Goal: Transaction & Acquisition: Purchase product/service

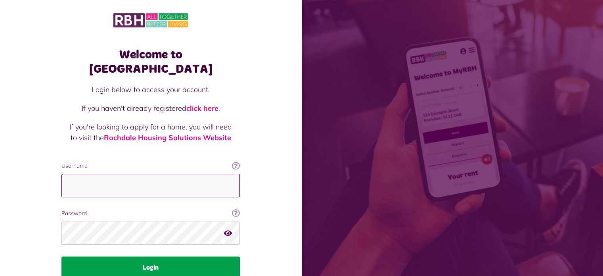
type input "**********"
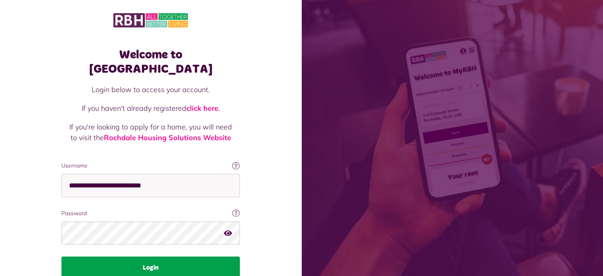
click at [147, 256] on button "Login" at bounding box center [150, 267] width 178 height 22
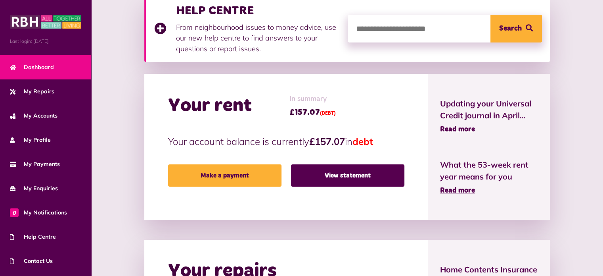
scroll to position [178, 0]
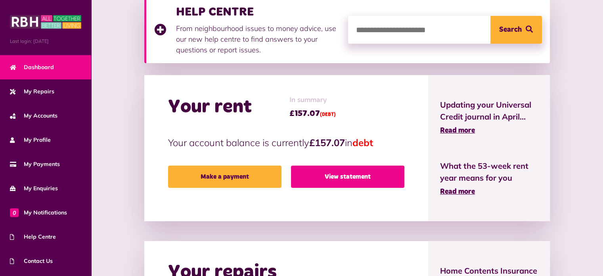
click at [366, 173] on link "View statement" at bounding box center [347, 176] width 113 height 22
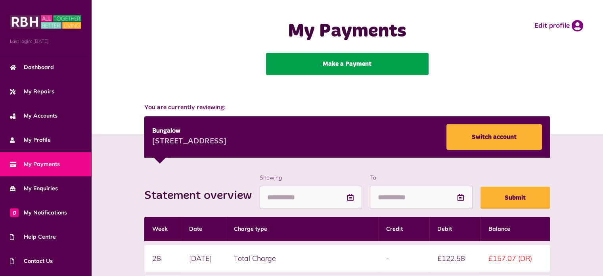
click at [373, 63] on link "Make a Payment" at bounding box center [347, 64] width 163 height 22
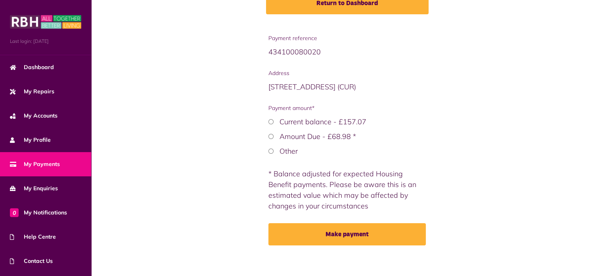
scroll to position [122, 0]
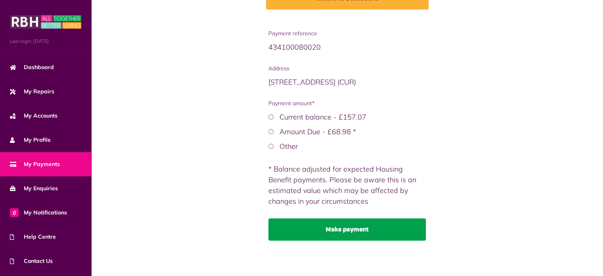
click at [360, 228] on button "Make payment" at bounding box center [346, 229] width 157 height 22
